Goal: Information Seeking & Learning: Learn about a topic

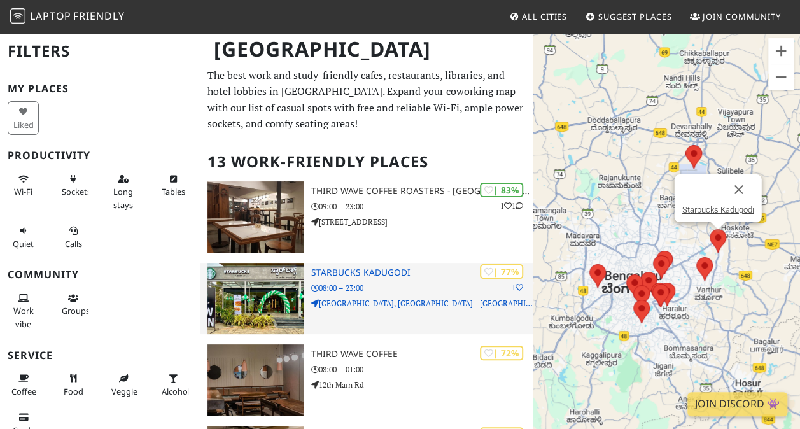
click at [326, 271] on h3 "Starbucks Kadugodi" at bounding box center [422, 272] width 222 height 11
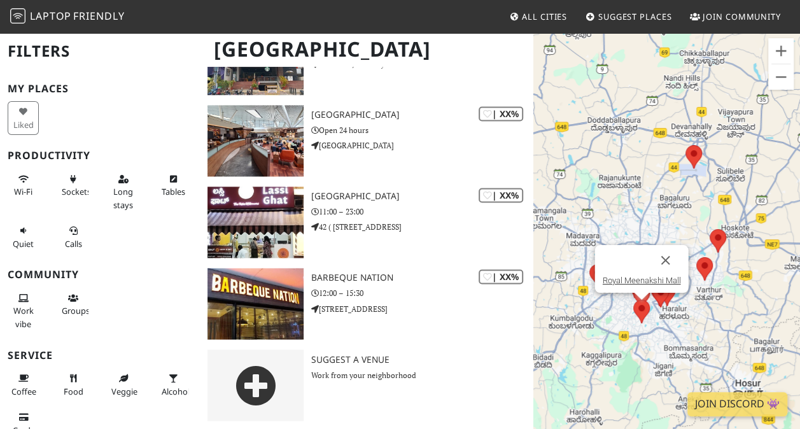
scroll to position [892, 0]
